Goal: Navigation & Orientation: Find specific page/section

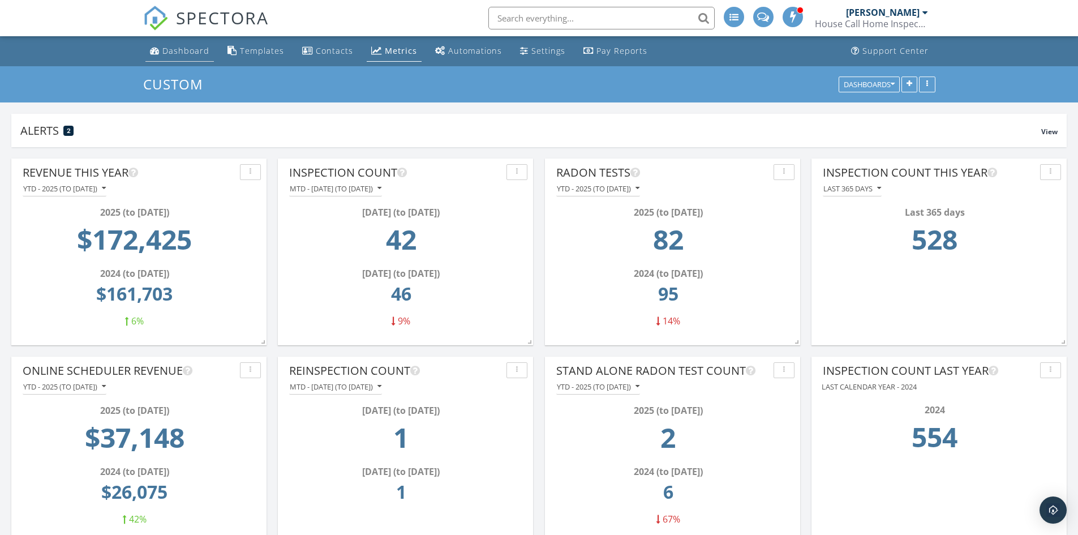
click at [170, 49] on div "Dashboard" at bounding box center [185, 50] width 47 height 11
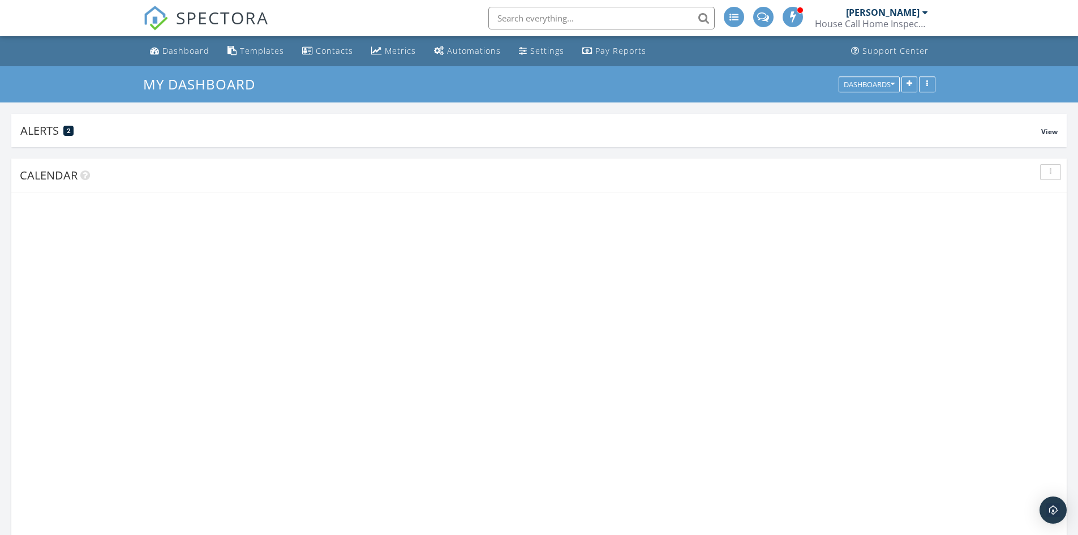
scroll to position [215, 344]
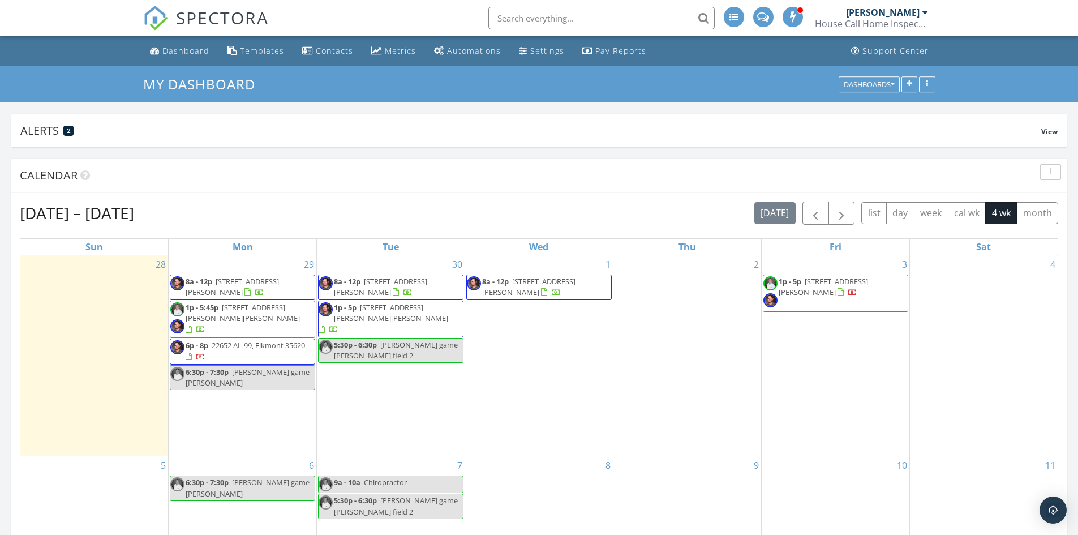
scroll to position [6, 6]
click at [879, 16] on div "[PERSON_NAME]" at bounding box center [883, 12] width 74 height 11
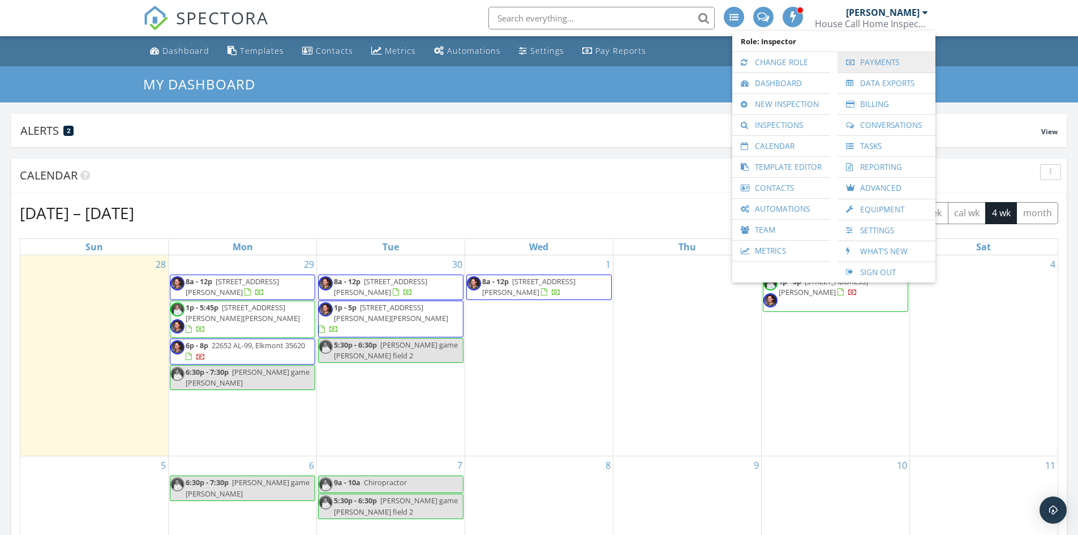
click at [873, 57] on link "Payments" at bounding box center [886, 62] width 87 height 20
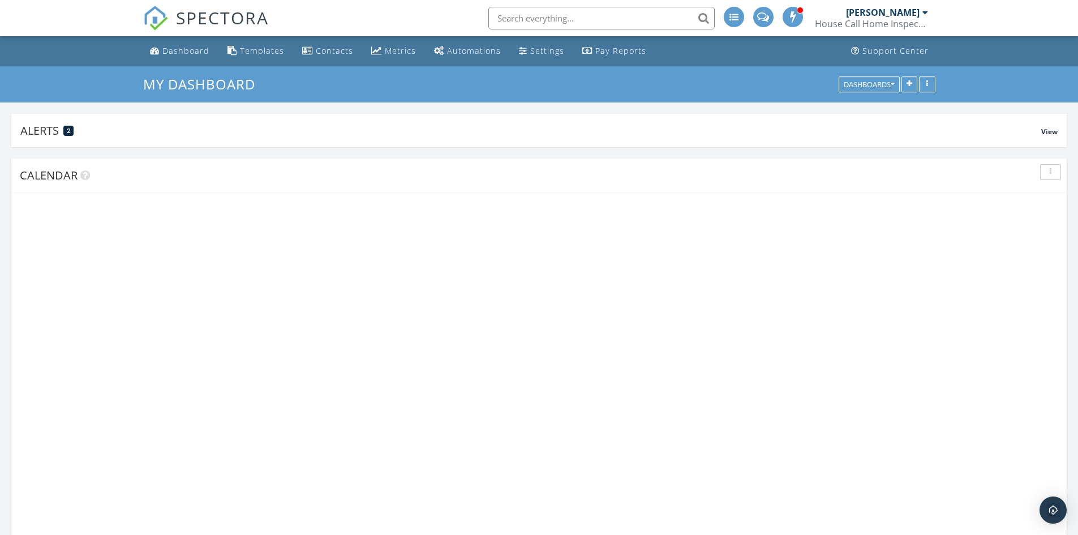
scroll to position [215, 344]
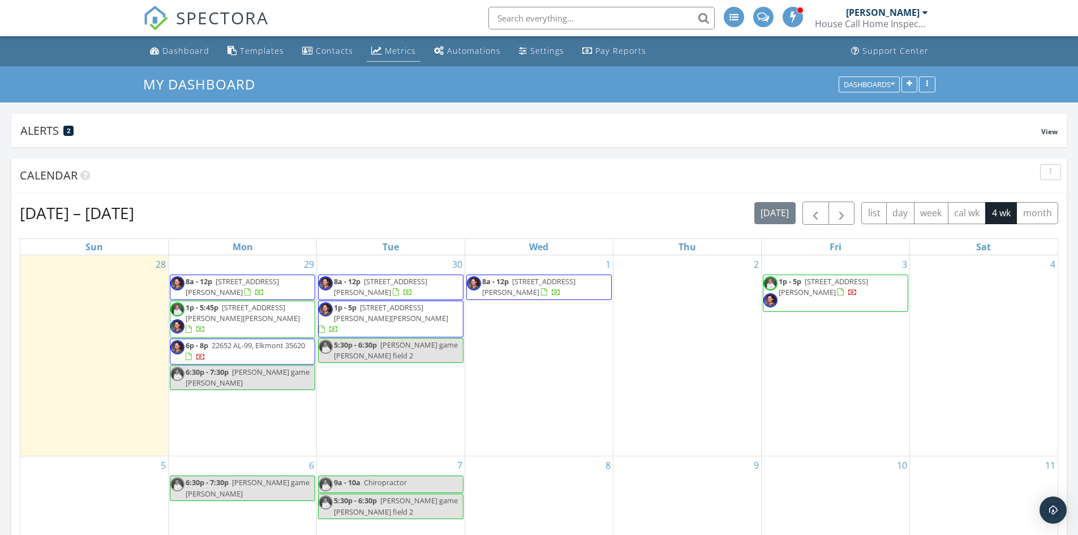
click at [396, 53] on div "Metrics" at bounding box center [400, 50] width 31 height 11
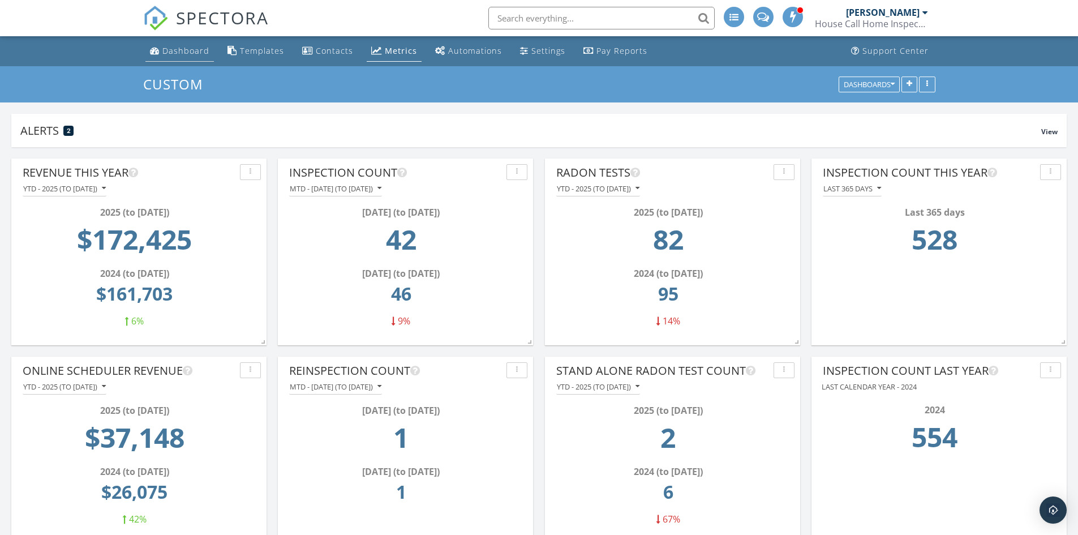
click at [170, 46] on div "Dashboard" at bounding box center [185, 50] width 47 height 11
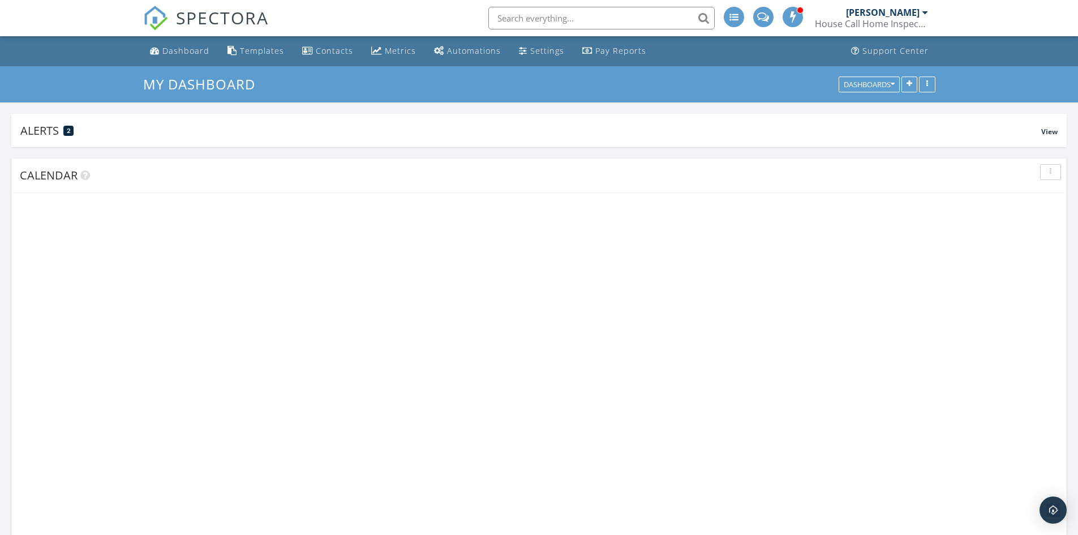
scroll to position [215, 344]
